Goal: Entertainment & Leisure: Consume media (video, audio)

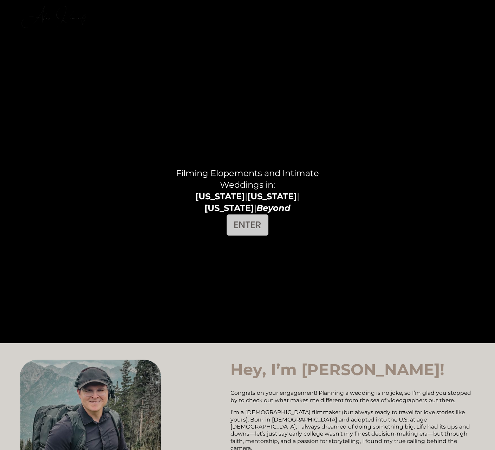
click at [234, 214] on link "ENTER" at bounding box center [247, 224] width 41 height 21
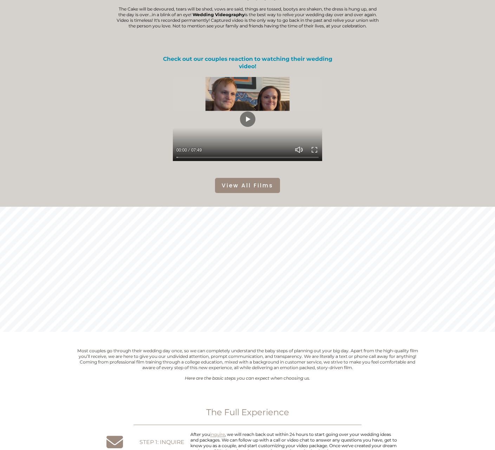
scroll to position [246, 0]
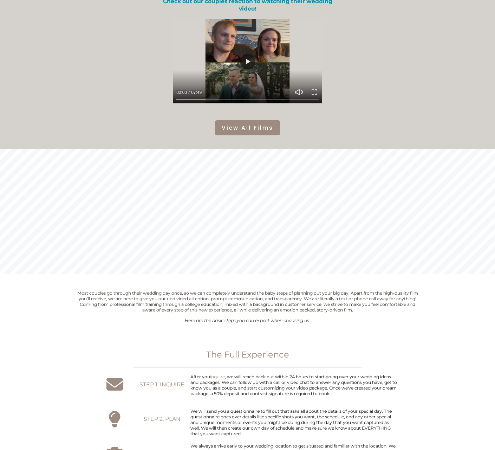
click at [268, 132] on link "View All Films" at bounding box center [247, 127] width 65 height 15
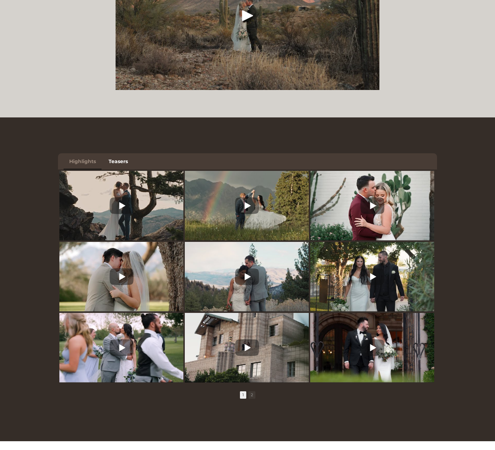
scroll to position [164, 0]
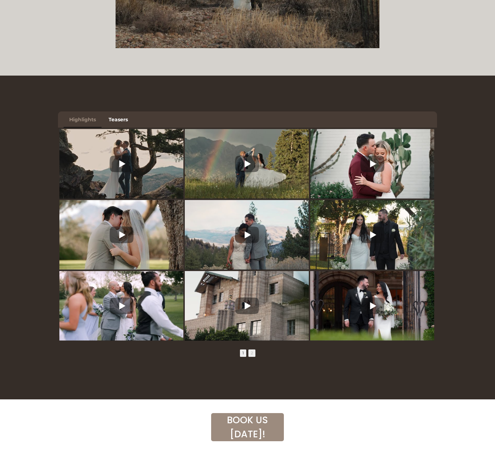
click at [253, 353] on span "2" at bounding box center [251, 352] width 7 height 7
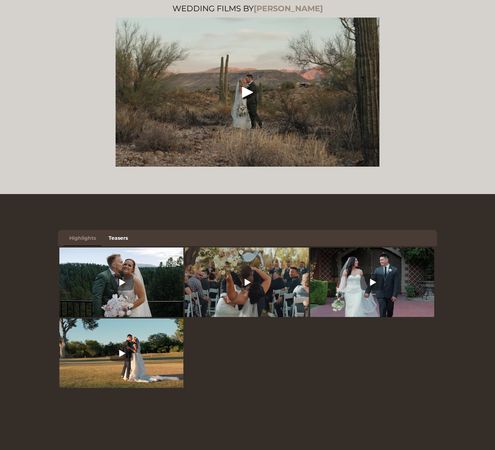
scroll to position [0, 0]
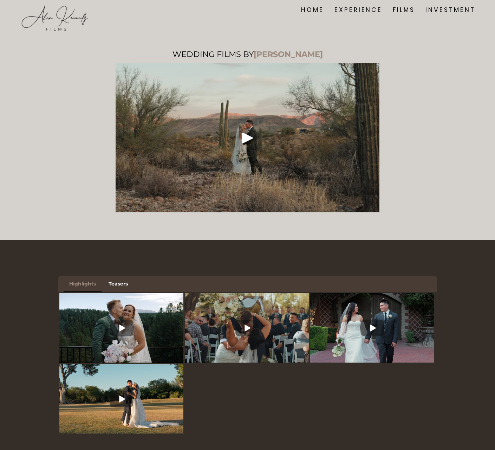
drag, startPoint x: 89, startPoint y: 283, endPoint x: 92, endPoint y: 285, distance: 3.8
click at [91, 284] on link "Highlights" at bounding box center [83, 283] width 38 height 16
click at [94, 287] on link "Highlights" at bounding box center [83, 283] width 38 height 16
click at [89, 287] on link "Highlights" at bounding box center [83, 283] width 38 height 16
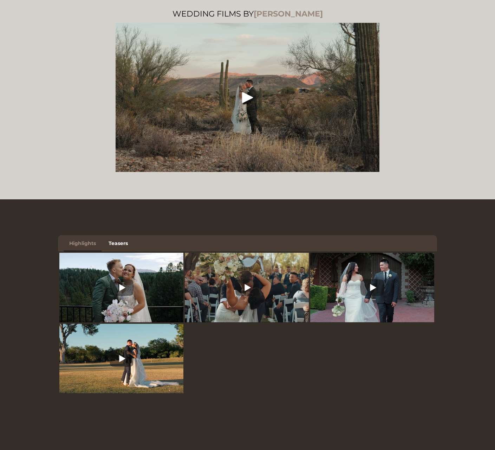
scroll to position [82, 0]
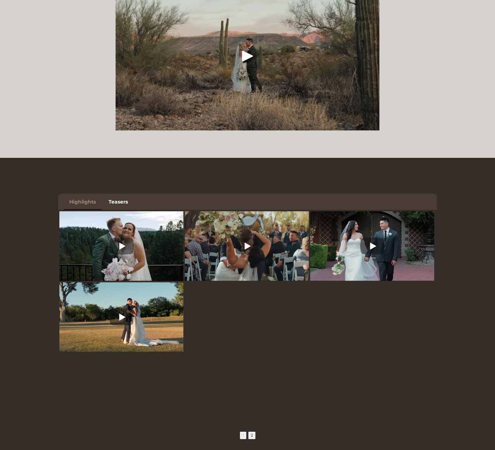
click at [243, 439] on span "1" at bounding box center [243, 434] width 6 height 7
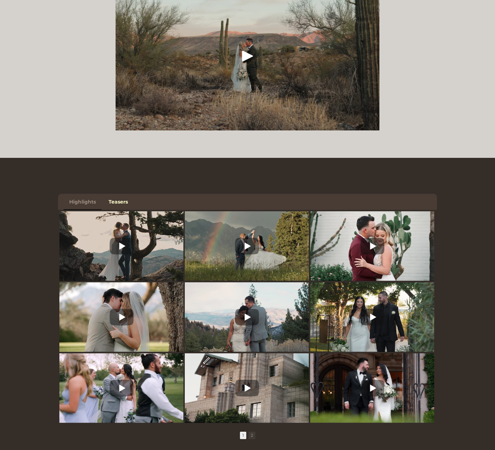
click at [119, 200] on link "Teasers" at bounding box center [118, 202] width 31 height 16
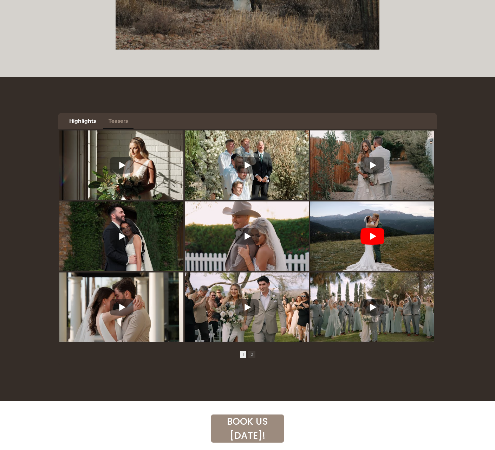
scroll to position [164, 0]
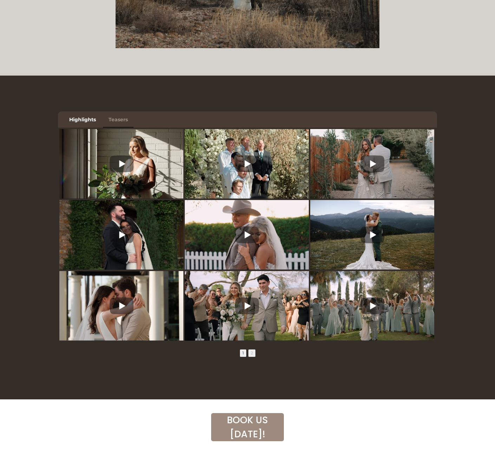
click at [251, 355] on span "2" at bounding box center [251, 352] width 7 height 7
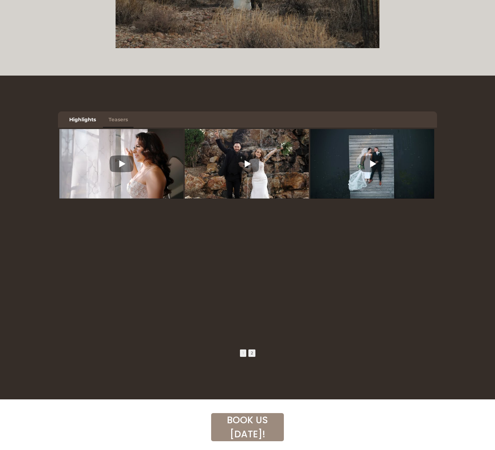
click at [240, 356] on span "1" at bounding box center [243, 352] width 6 height 7
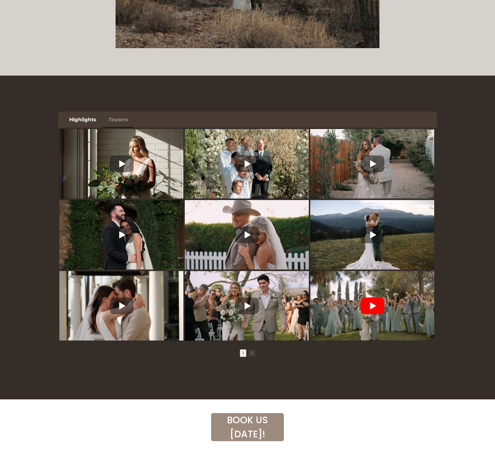
click at [380, 308] on icon at bounding box center [372, 305] width 24 height 17
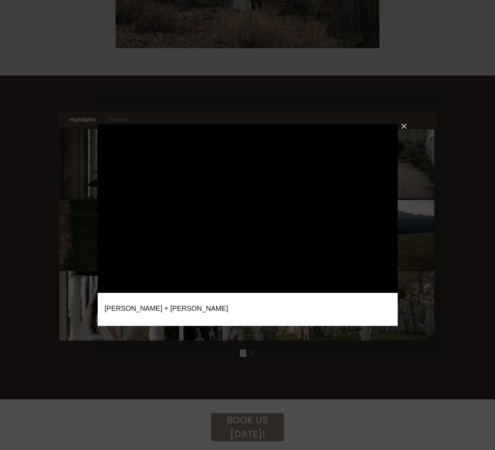
click at [398, 126] on div "Close" at bounding box center [404, 126] width 13 height 13
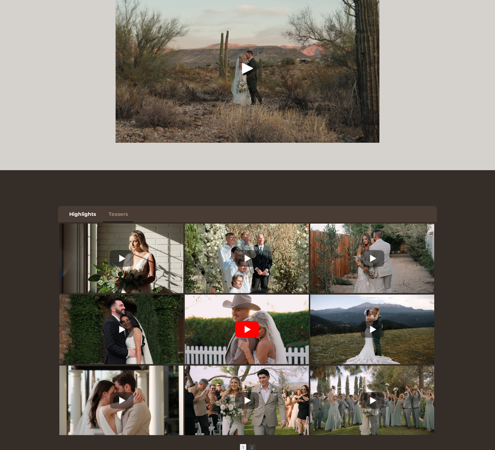
scroll to position [0, 0]
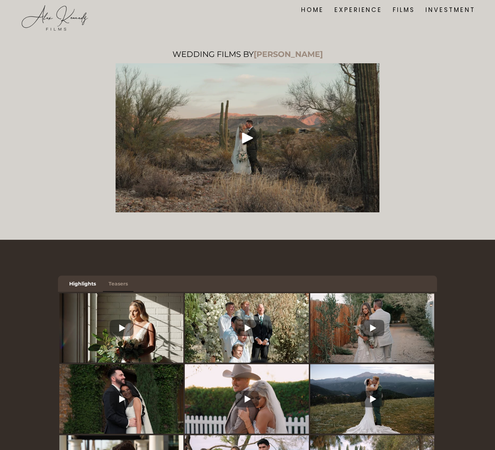
click at [394, 9] on link "FILMS" at bounding box center [404, 10] width 22 height 10
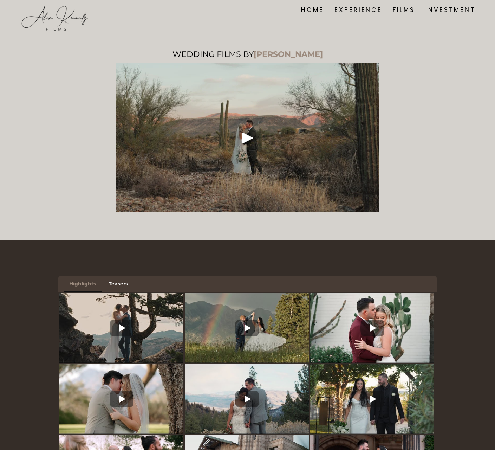
click at [249, 136] on div "Play" at bounding box center [247, 137] width 17 height 17
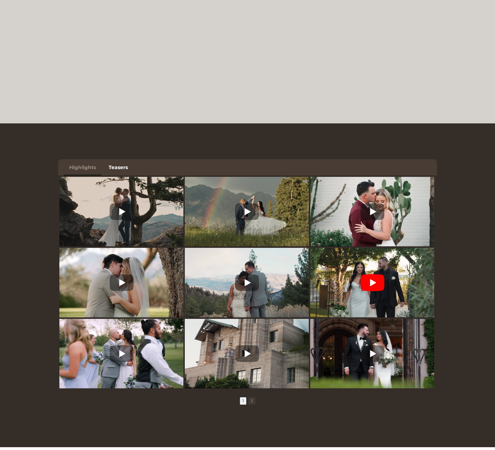
scroll to position [164, 0]
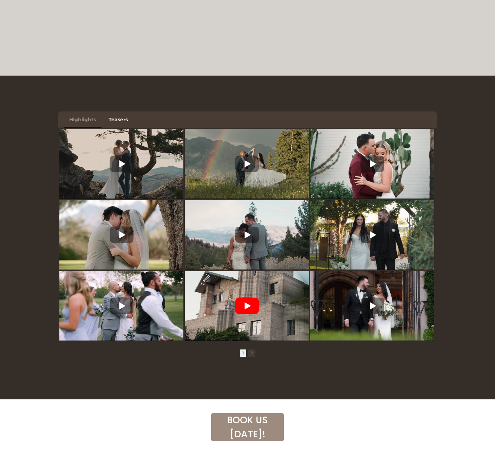
click at [248, 309] on icon at bounding box center [248, 305] width 6 height 7
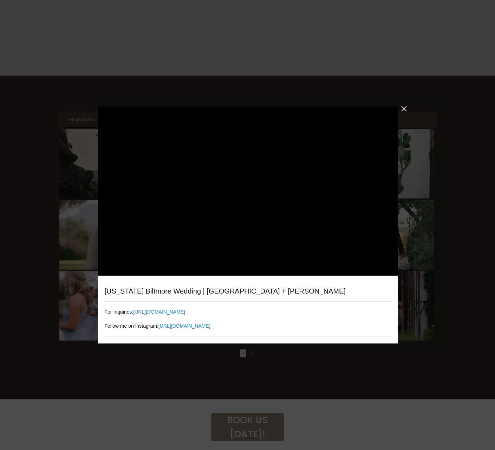
click at [400, 110] on div "Close" at bounding box center [404, 108] width 13 height 13
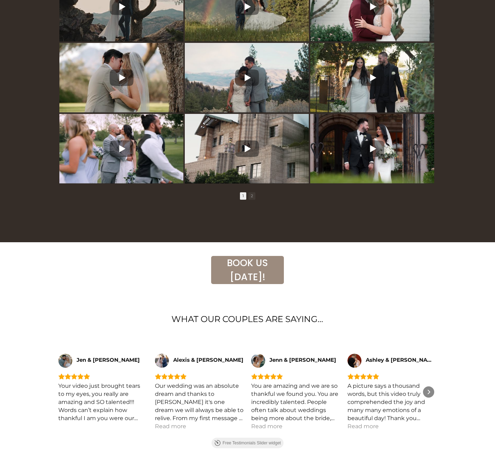
scroll to position [328, 0]
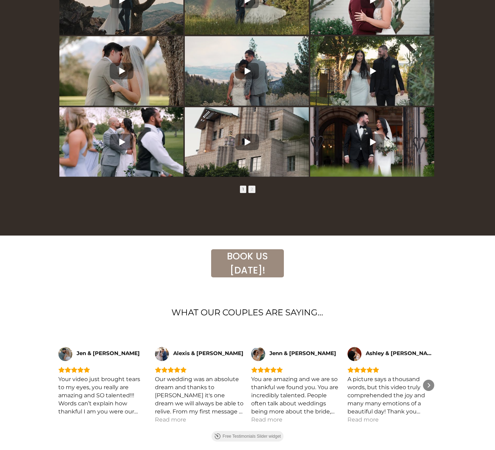
click at [254, 193] on span "2" at bounding box center [251, 189] width 7 height 7
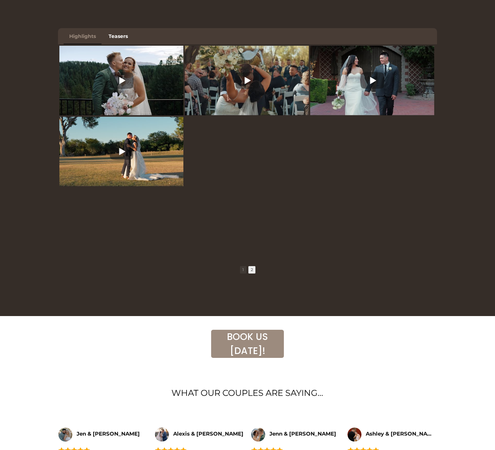
scroll to position [246, 0]
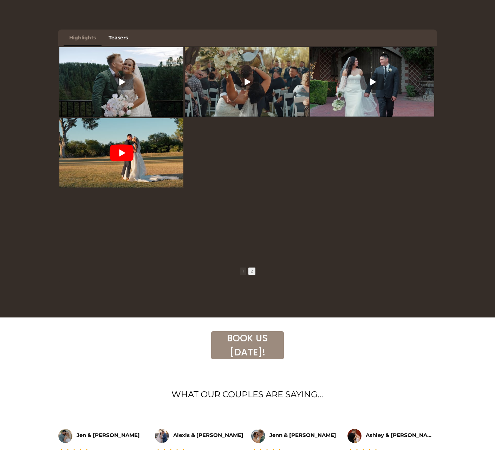
click at [128, 157] on icon at bounding box center [122, 152] width 24 height 17
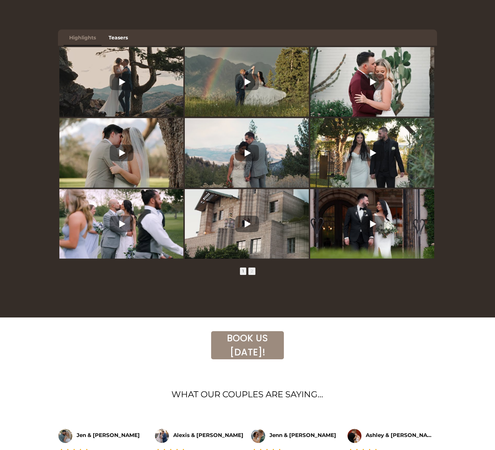
click at [254, 271] on span "2" at bounding box center [251, 270] width 7 height 7
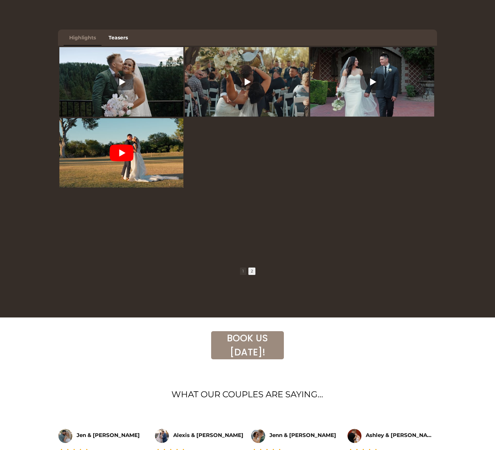
click at [130, 157] on icon at bounding box center [122, 152] width 24 height 17
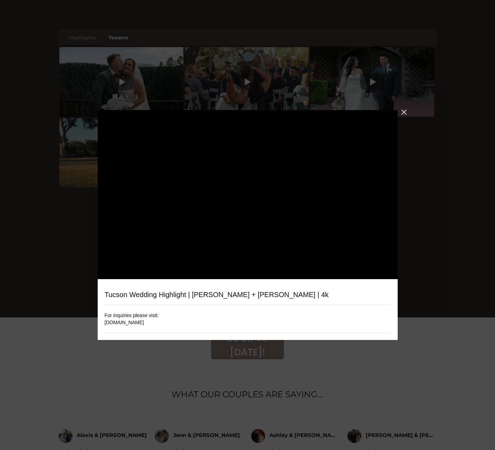
click at [399, 112] on div "Close" at bounding box center [404, 112] width 13 height 13
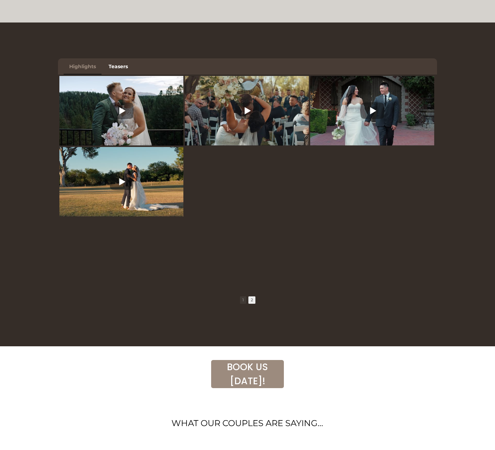
scroll to position [0, 0]
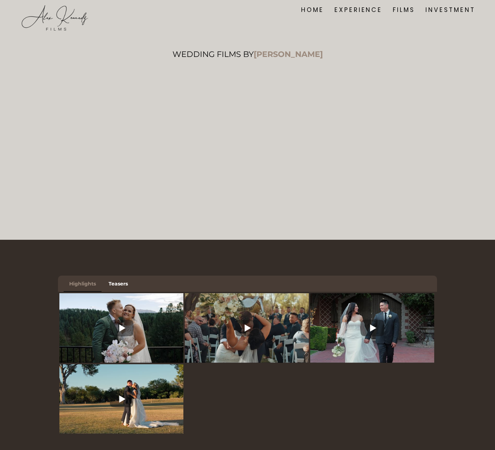
click at [335, 12] on link "EXPERIENCE" at bounding box center [358, 10] width 48 height 10
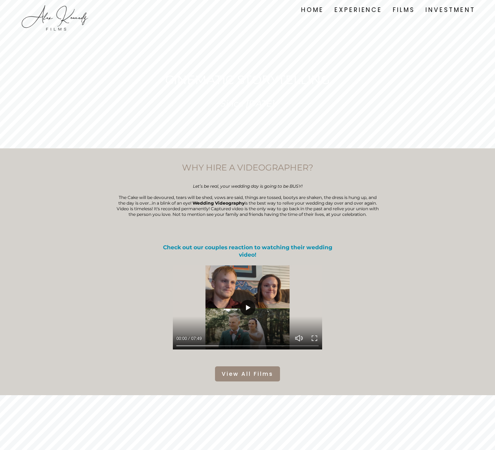
click at [248, 304] on button "Play" at bounding box center [247, 307] width 15 height 15
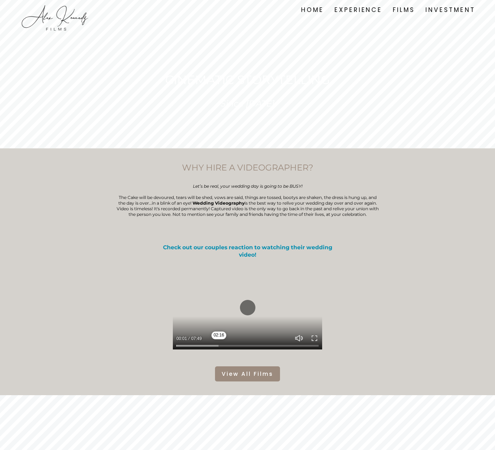
click at [219, 347] on input "Seek" at bounding box center [247, 345] width 142 height 5
click at [229, 346] on input "Seek" at bounding box center [247, 345] width 142 height 5
click at [249, 345] on input "Seek" at bounding box center [247, 345] width 142 height 5
click at [273, 347] on input "Seek" at bounding box center [247, 345] width 142 height 5
click at [251, 311] on button "Play" at bounding box center [247, 307] width 15 height 15
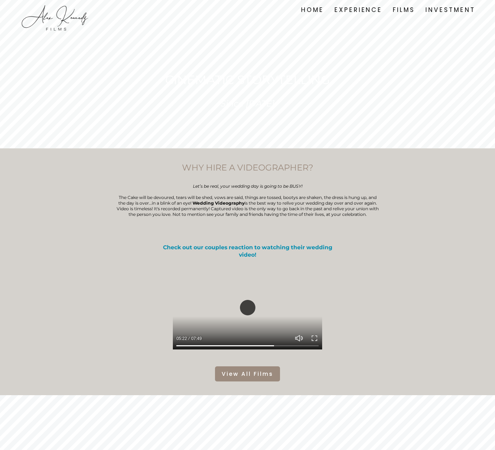
type input "*****"
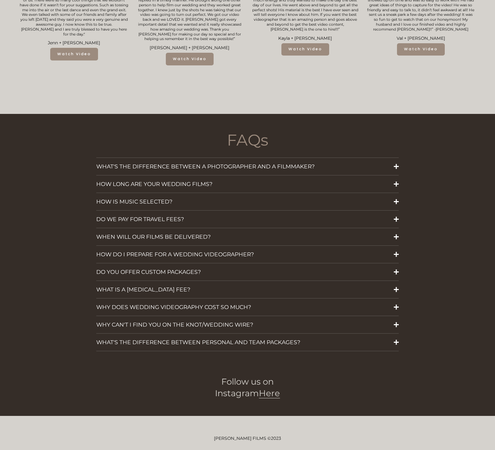
scroll to position [902, 0]
click at [394, 201] on div at bounding box center [396, 201] width 5 height 1
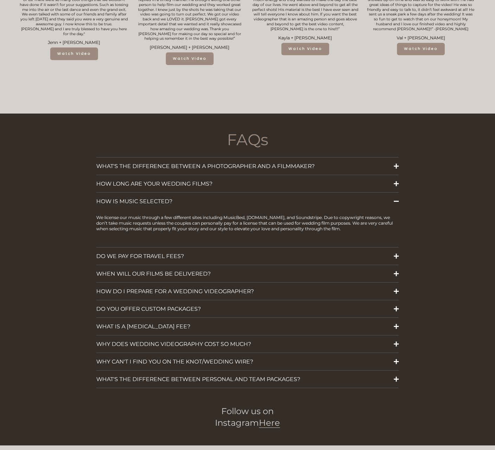
click at [396, 201] on div at bounding box center [396, 201] width 5 height 1
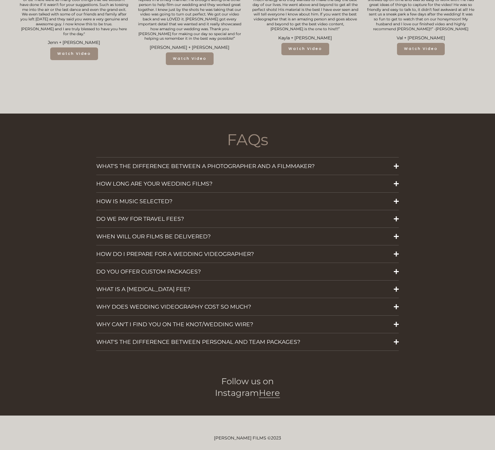
click at [259, 392] on span "Here" at bounding box center [269, 393] width 21 height 10
